Goal: Transaction & Acquisition: Purchase product/service

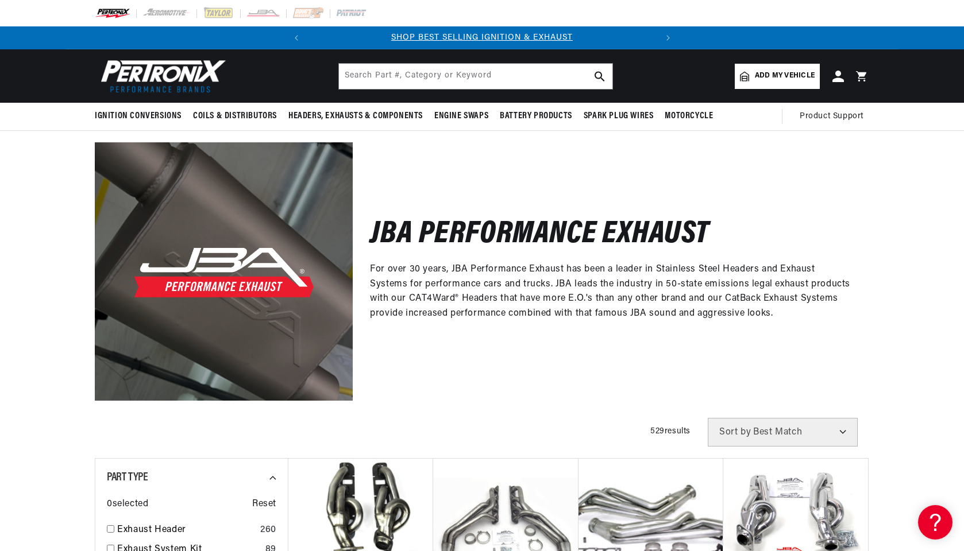
click at [758, 70] on link "Add my vehicle" at bounding box center [777, 76] width 85 height 25
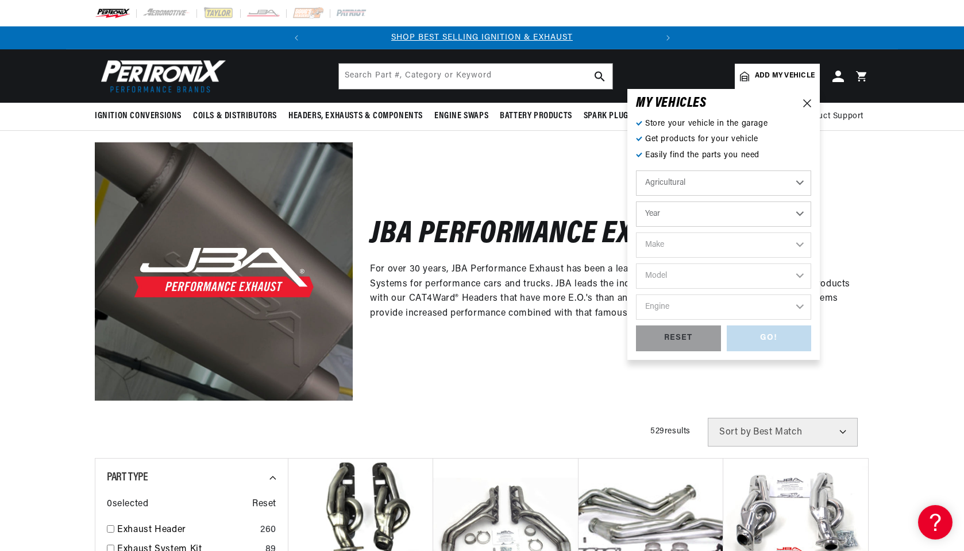
select select "Automotive"
select select "2016"
select select "Ram"
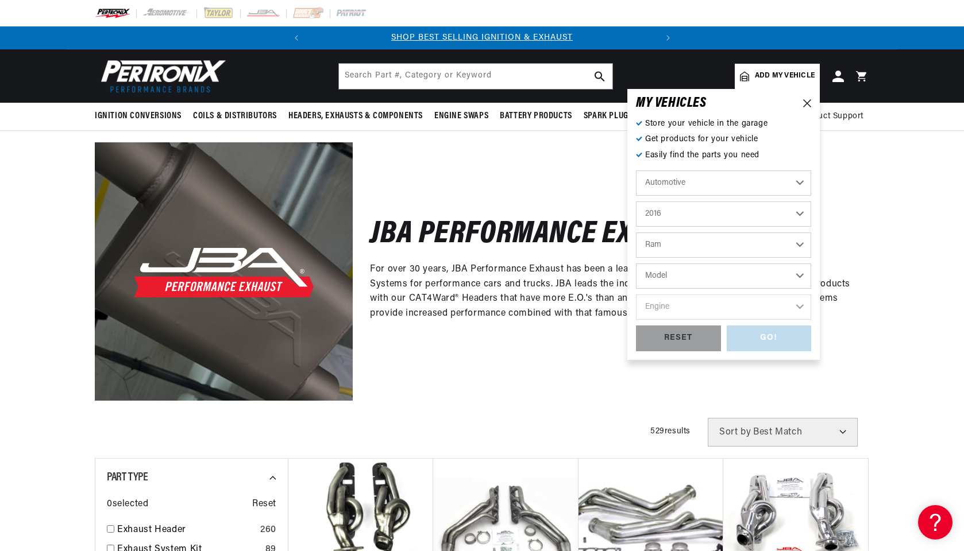
select select "1500"
select select "5.7L"
click at [761, 339] on div "GO!" at bounding box center [769, 339] width 85 height 26
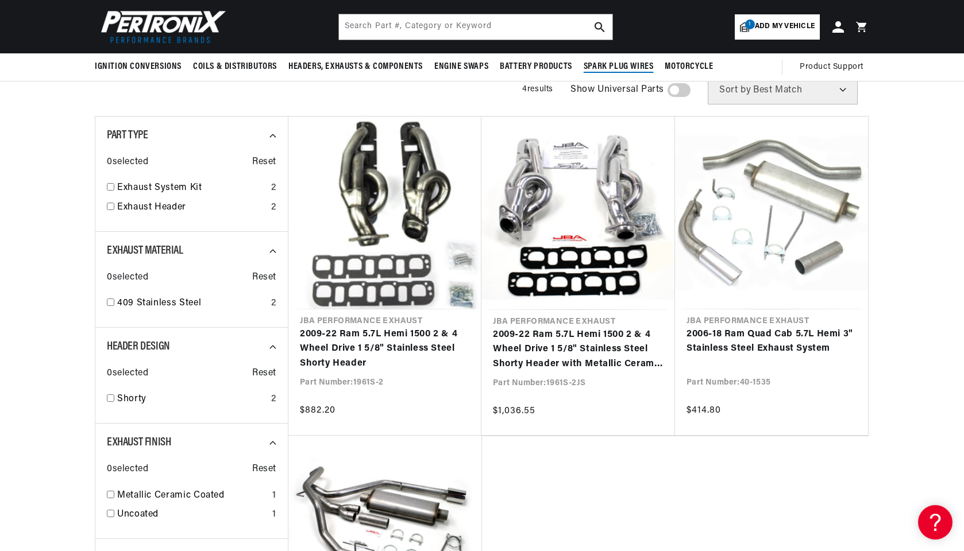
scroll to position [0, 348]
